Goal: Information Seeking & Learning: Learn about a topic

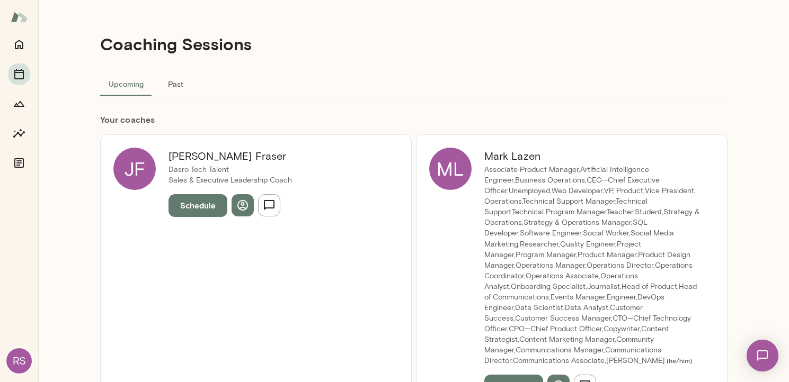
click at [498, 161] on h6 "[PERSON_NAME]" at bounding box center [592, 156] width 217 height 17
click at [503, 157] on h6 "[PERSON_NAME]" at bounding box center [592, 156] width 217 height 17
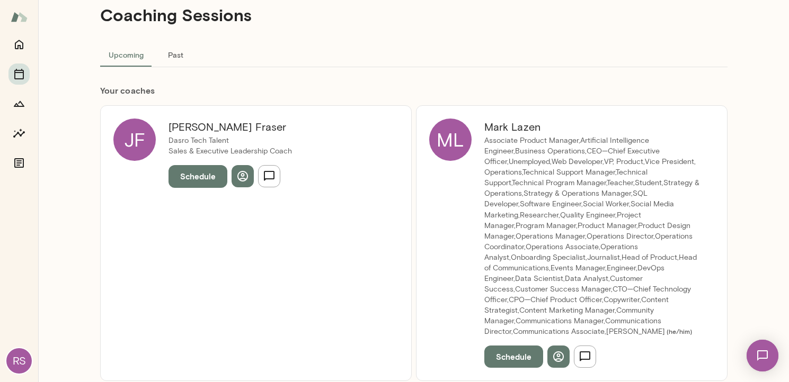
scroll to position [38, 0]
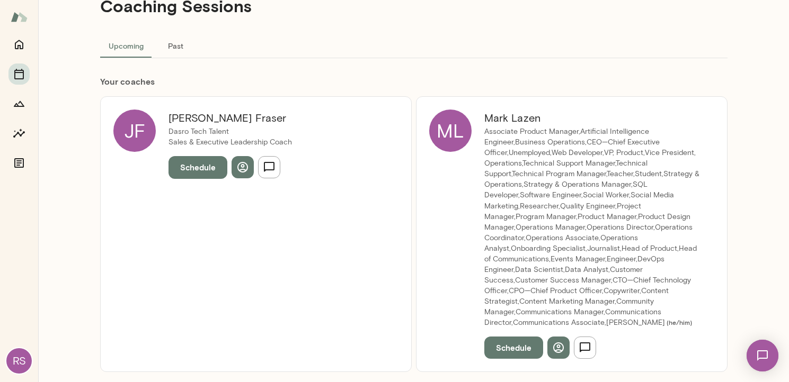
drag, startPoint x: 519, startPoint y: 155, endPoint x: 592, endPoint y: 185, distance: 78.6
click at [592, 185] on p "Associate Product Manager,Artificial Intelligence Engineer,Business Operations,…" at bounding box center [592, 227] width 217 height 201
click at [553, 346] on icon "button" at bounding box center [558, 348] width 13 height 13
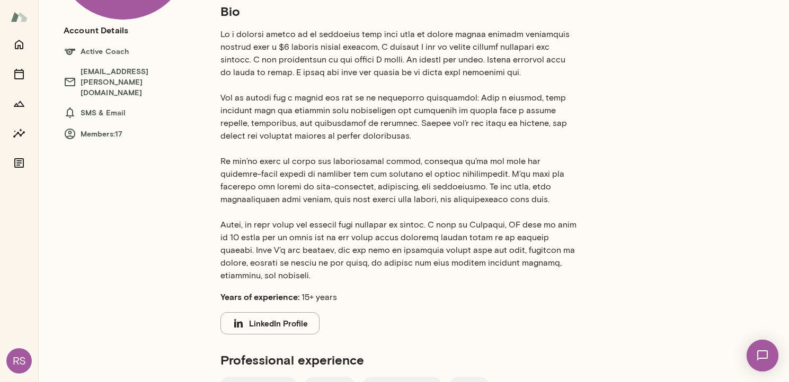
scroll to position [157, 0]
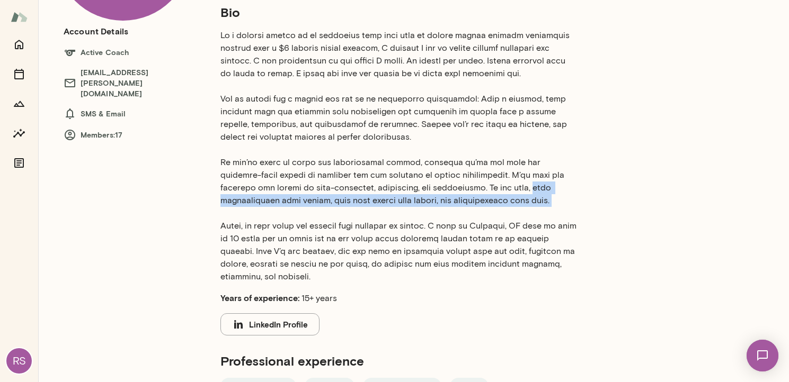
drag, startPoint x: 458, startPoint y: 186, endPoint x: 602, endPoint y: 212, distance: 146.9
click at [602, 212] on div "Bio Years of experience: 15+ years LinkedIn Profile Professional experience Bus…" at bounding box center [423, 285] width 449 height 563
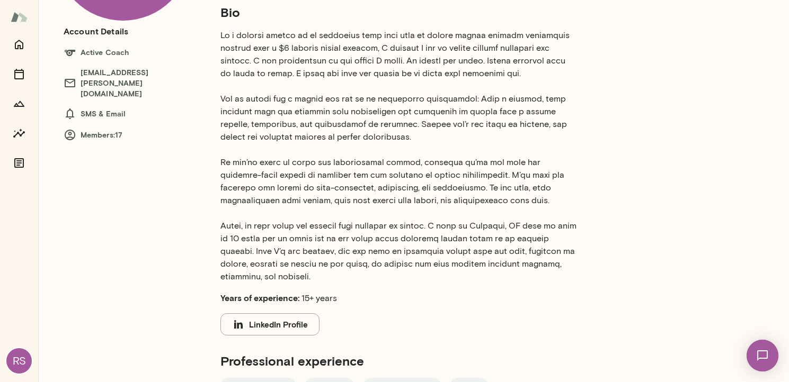
click at [603, 210] on div "Bio Years of experience: 15+ years LinkedIn Profile Professional experience Bus…" at bounding box center [423, 285] width 449 height 563
click at [257, 332] on button "LinkedIn Profile" at bounding box center [269, 325] width 99 height 22
click at [520, 153] on p at bounding box center [398, 156] width 356 height 254
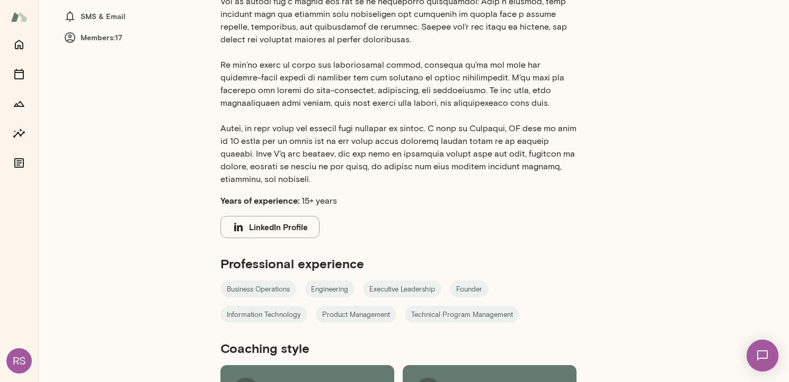
scroll to position [0, 0]
